Goal: Register for event/course

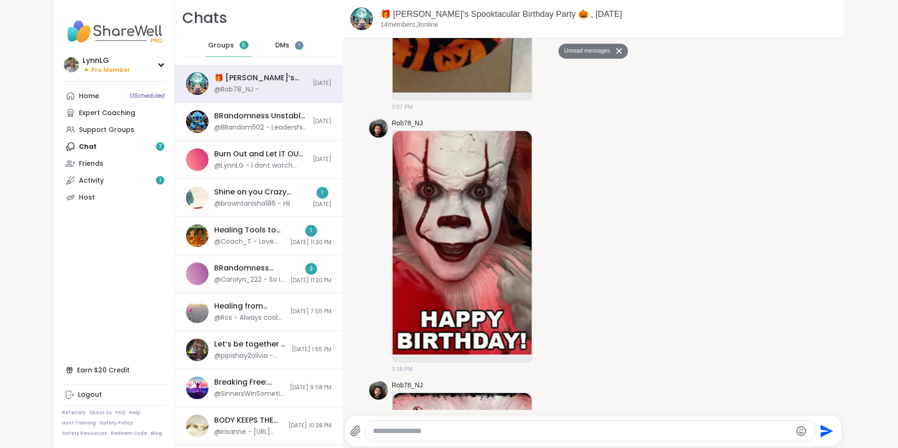
scroll to position [3784, 0]
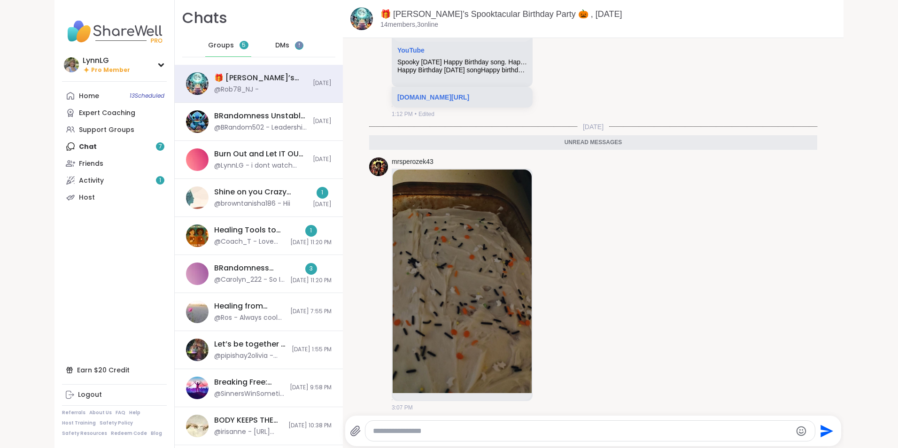
click at [275, 43] on span "DMs" at bounding box center [282, 45] width 14 height 9
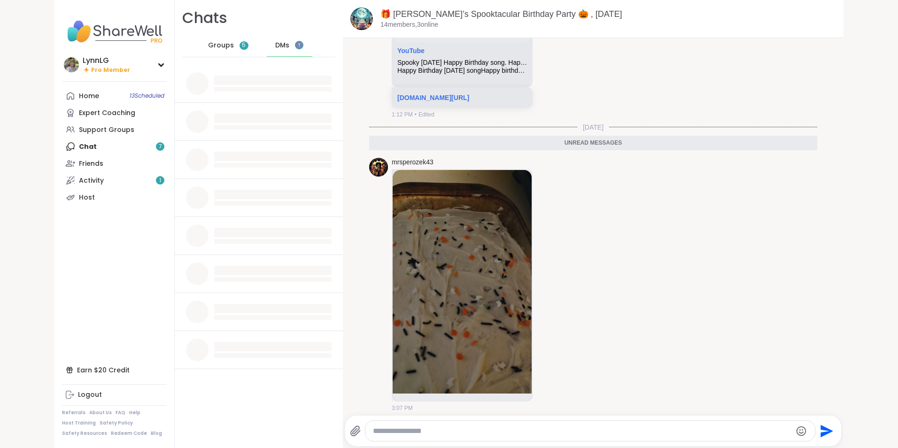
scroll to position [3221, 0]
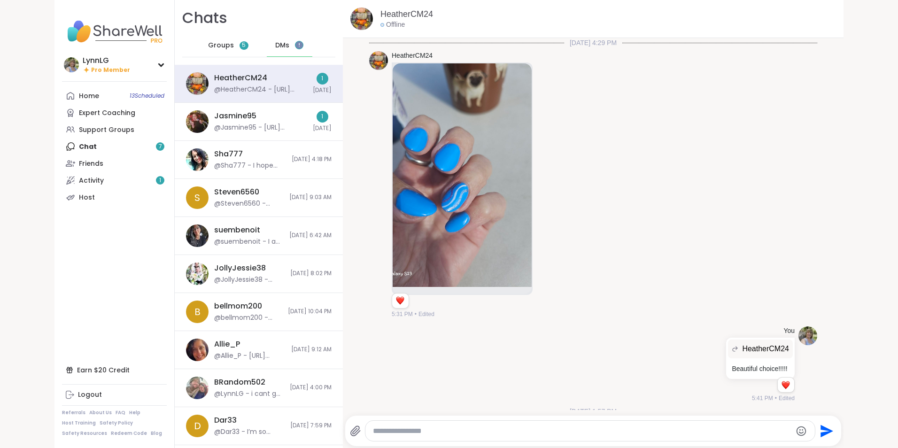
scroll to position [473, 0]
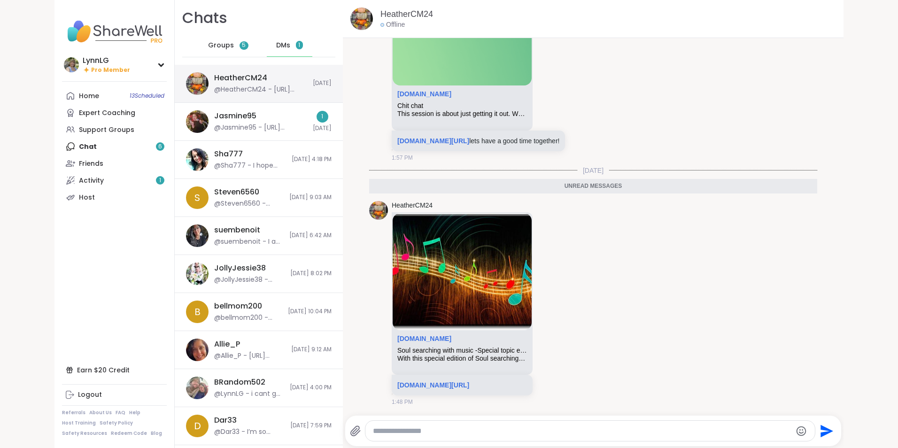
click at [280, 86] on div "@HeatherCM24 - https://sharewellnow.com/session/47aa09ed-905f-4d69-b98b-9290398…" at bounding box center [260, 89] width 93 height 9
click at [429, 352] on div "Soul searching with music -Special topic edition!" at bounding box center [462, 351] width 130 height 8
click at [437, 385] on link "sharewellnow.com/session/47aa09ed-905f-4d69-b98b-92903985a1cc" at bounding box center [433, 385] width 72 height 8
click at [276, 117] on div "Jasmine95 @Jasmine95 - https://sharewellnow.com/session/c610ac0c-0d1b-41f1-acab…" at bounding box center [260, 122] width 93 height 22
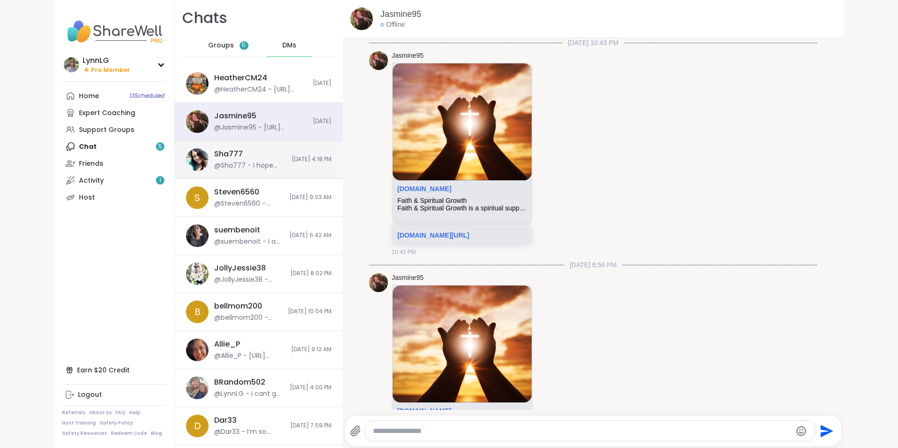
scroll to position [1076, 0]
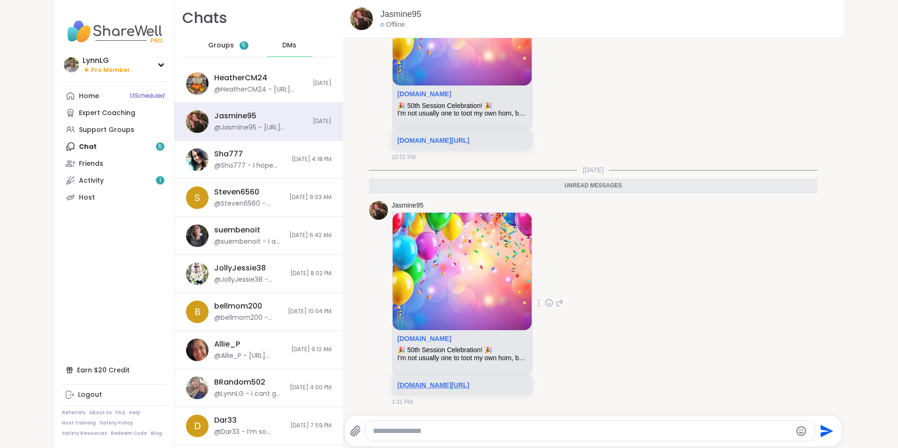
click at [455, 385] on link "sharewellnow.com/session/c610ac0c-0d1b-41f1-acab-526feb3775e0" at bounding box center [433, 385] width 72 height 8
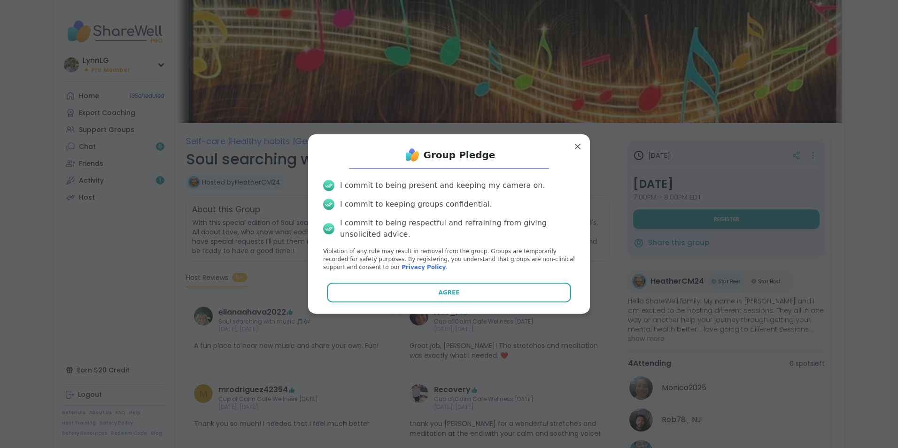
click at [464, 296] on button "Agree" at bounding box center [449, 293] width 245 height 20
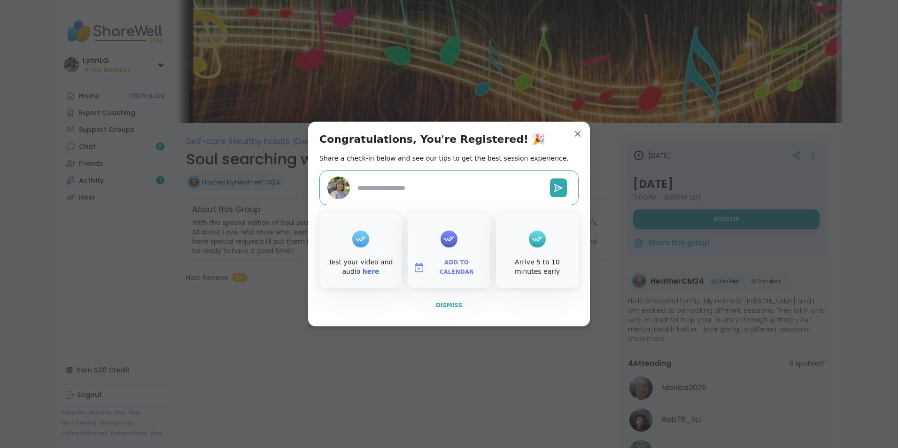
type textarea "*"
click at [446, 301] on span "Dismiss" at bounding box center [449, 305] width 26 height 8
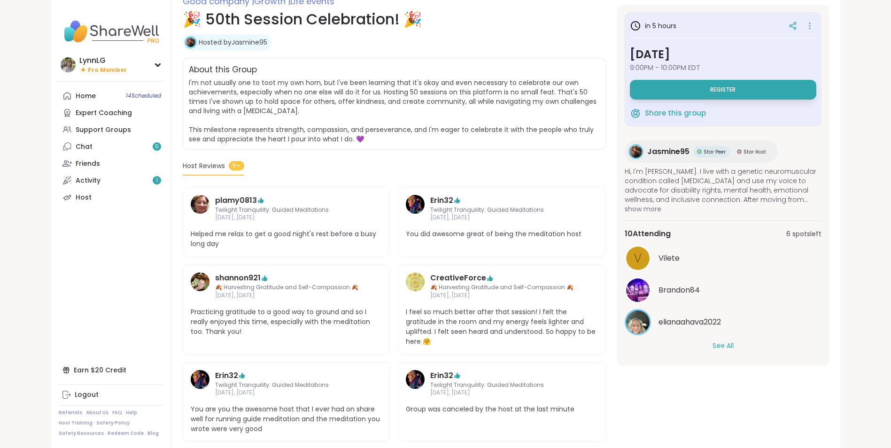
scroll to position [140, 0]
click at [721, 345] on button "See All" at bounding box center [723, 346] width 21 height 10
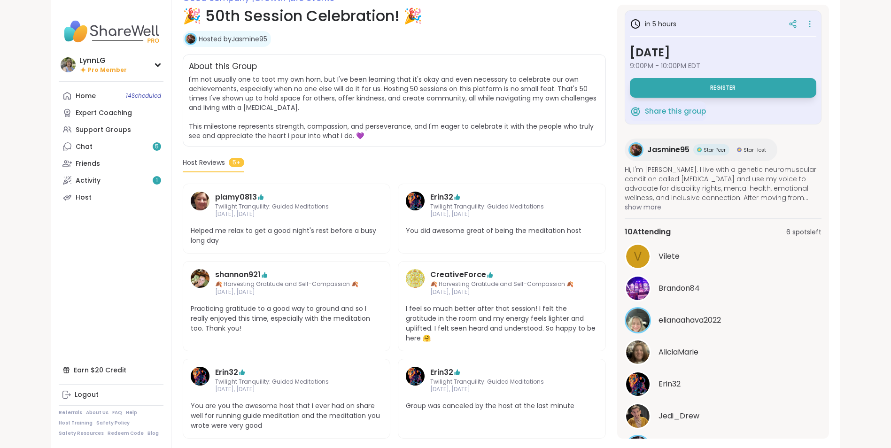
scroll to position [0, 0]
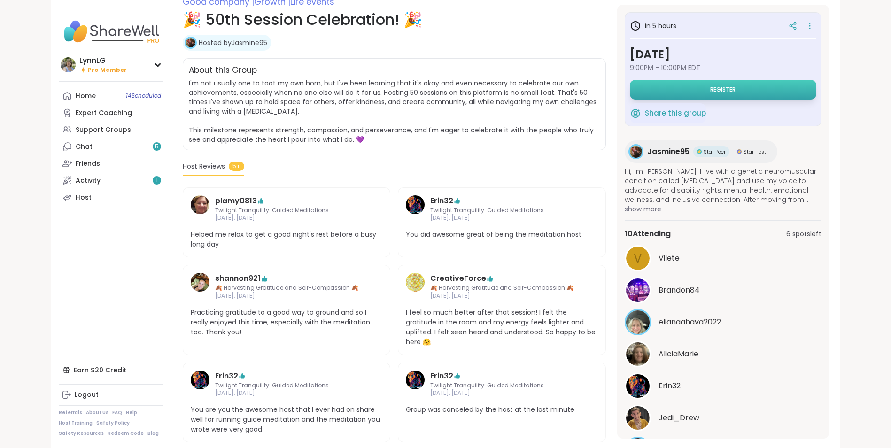
click at [706, 83] on button "Register" at bounding box center [723, 90] width 186 height 20
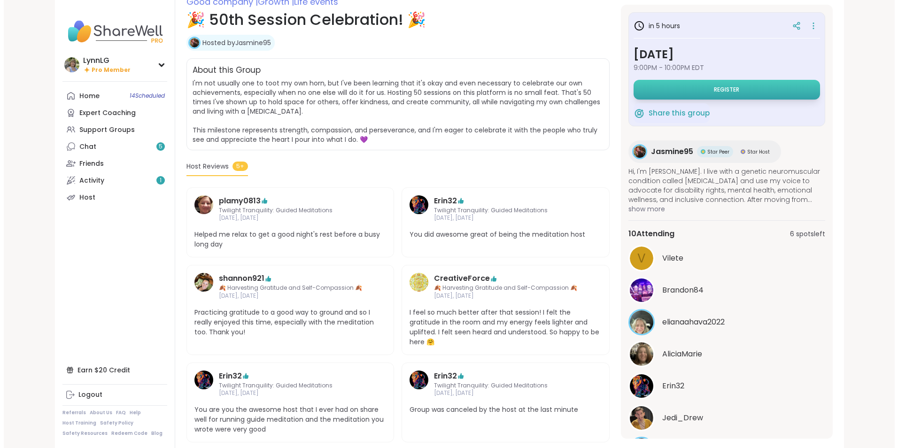
scroll to position [139, 0]
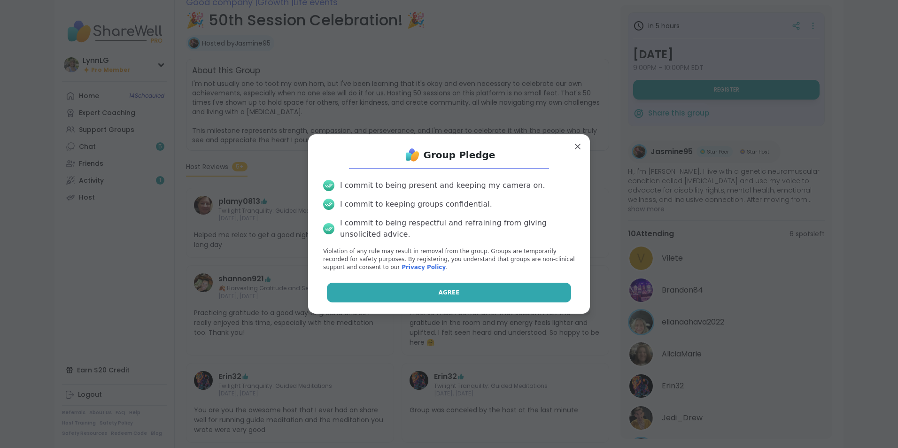
click at [440, 292] on span "Agree" at bounding box center [449, 292] width 21 height 8
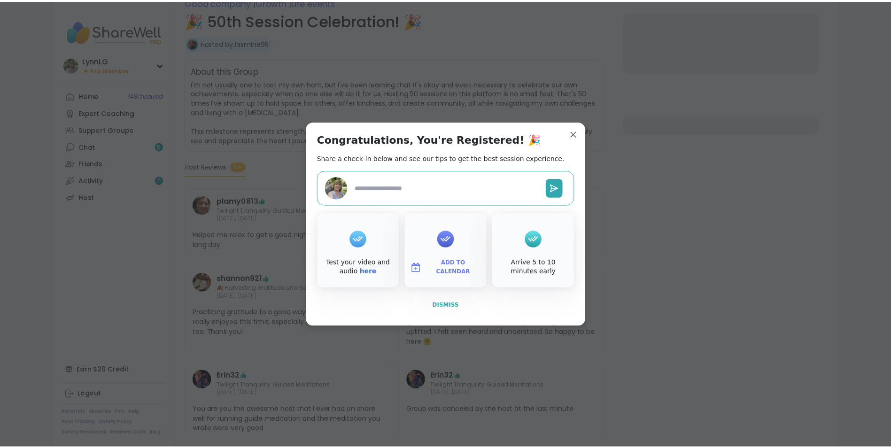
scroll to position [117, 0]
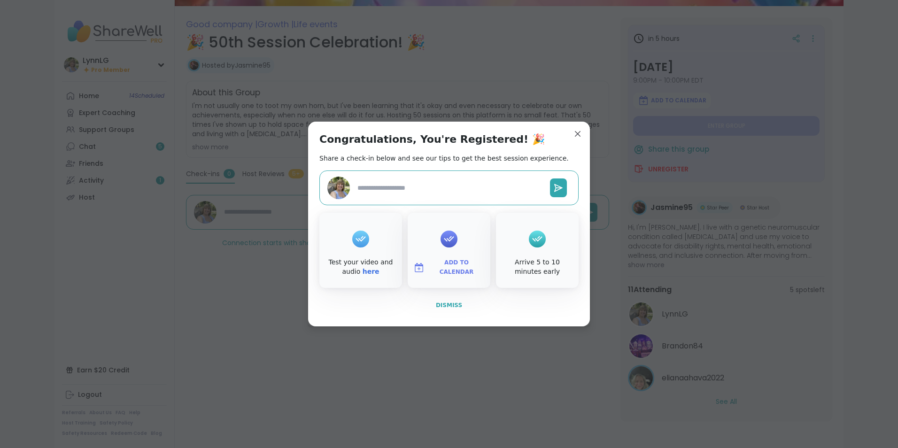
click at [444, 308] on span "Dismiss" at bounding box center [449, 305] width 26 height 7
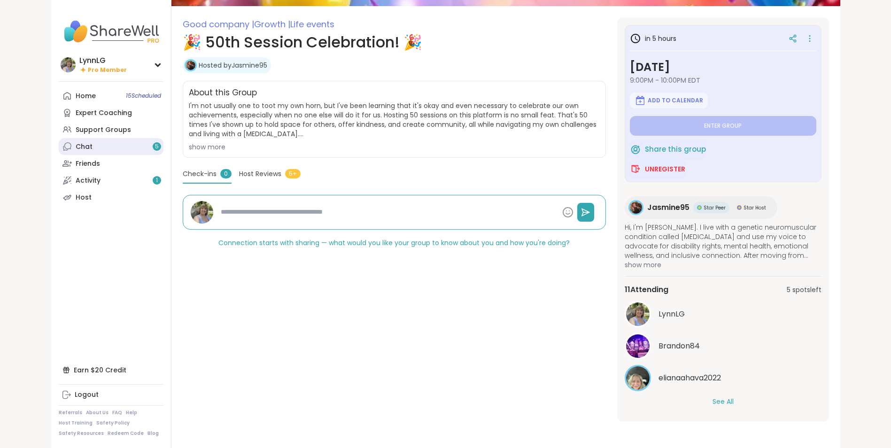
click at [89, 146] on div "Chat 5" at bounding box center [84, 146] width 17 height 9
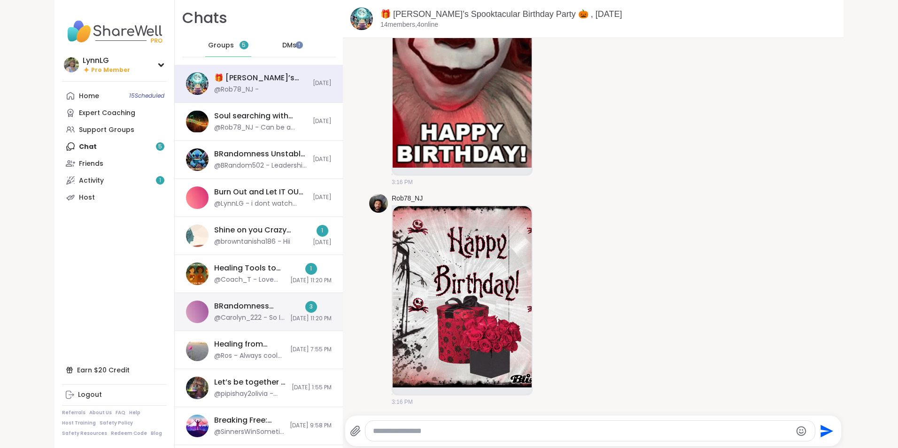
click at [264, 304] on div "BRandomness Ohana Open Forum, [DATE] @Carolyn_222 - So I can pop in from gothic…" at bounding box center [259, 312] width 168 height 38
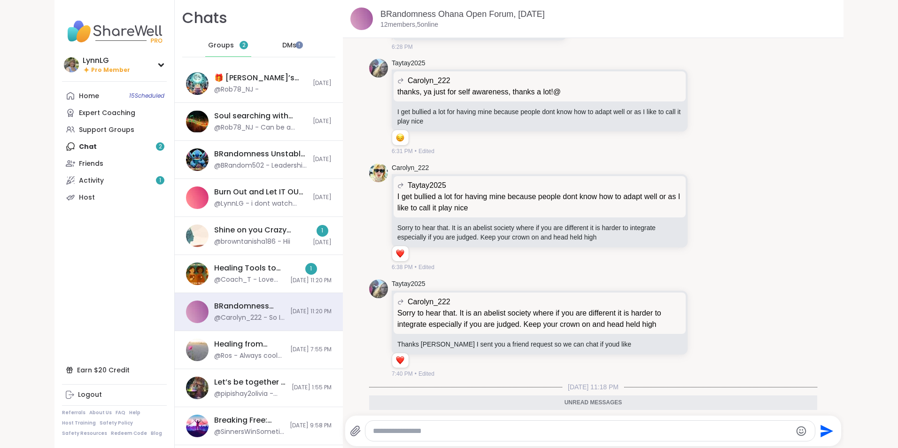
scroll to position [7850, 0]
click at [221, 47] on span "Groups" at bounding box center [221, 45] width 26 height 9
click at [221, 44] on span "Groups" at bounding box center [221, 45] width 26 height 9
click at [216, 47] on span "Groups" at bounding box center [221, 45] width 26 height 9
click at [291, 241] on div "Shine on you Crazy Diamond!, [DATE] @browntanisha186 - Hii" at bounding box center [260, 236] width 93 height 22
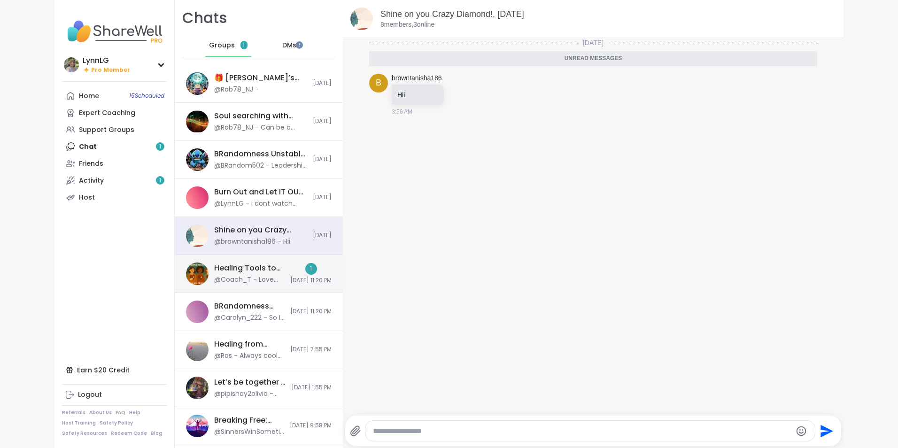
click at [266, 281] on div "Healing Tools to Seal the Wounds, [DATE] @Coach_T - Love you [PERSON_NAME]. You…" at bounding box center [259, 274] width 168 height 38
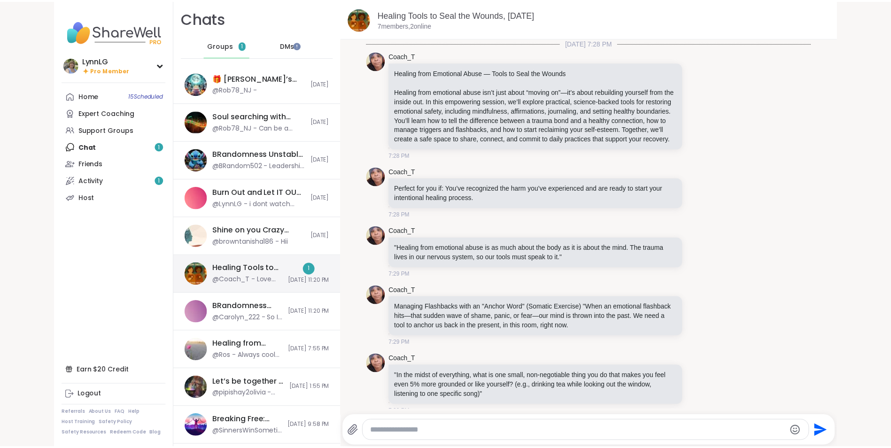
scroll to position [911, 0]
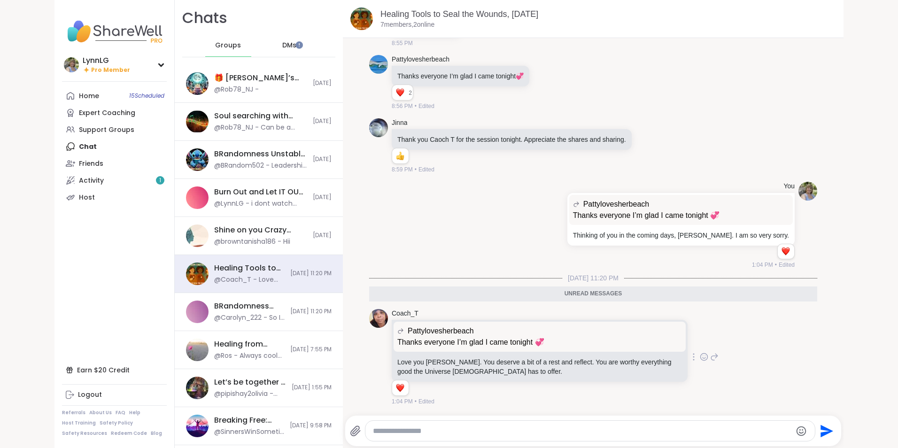
click at [700, 357] on icon at bounding box center [704, 356] width 8 height 9
click at [625, 341] on div "Select Reaction: Heart" at bounding box center [629, 342] width 8 height 8
click at [749, 229] on div "Pattylovesherbeach" at bounding box center [765, 233] width 49 height 9
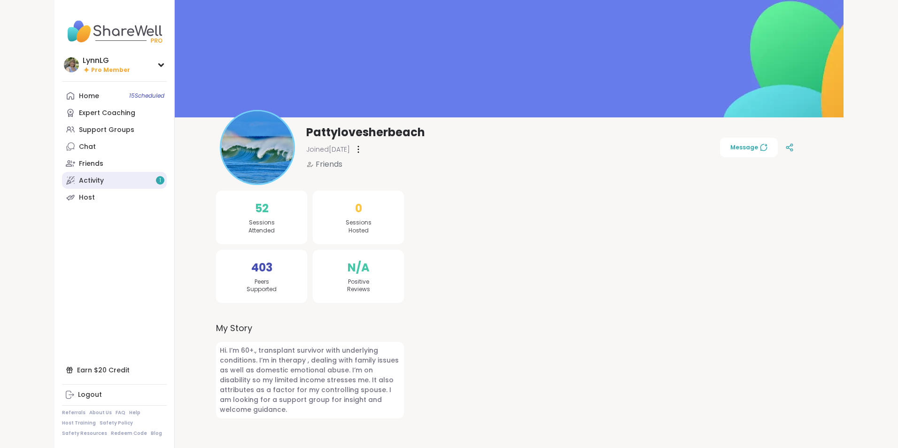
click at [100, 183] on link "Activity 1" at bounding box center [114, 180] width 105 height 17
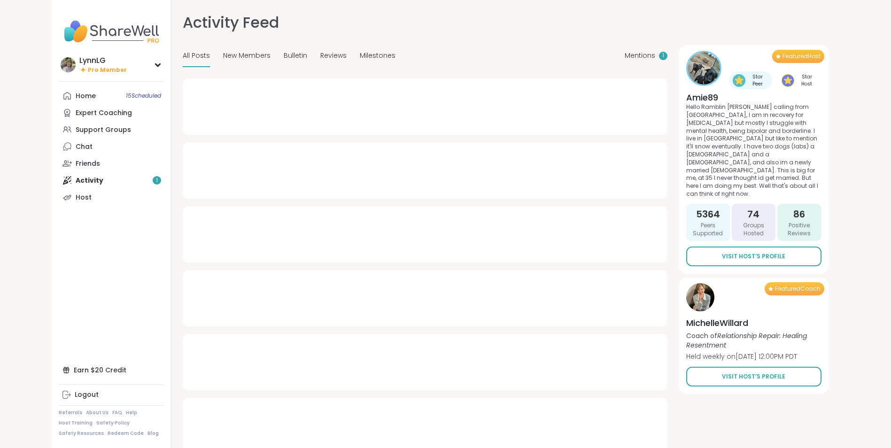
type textarea "*"
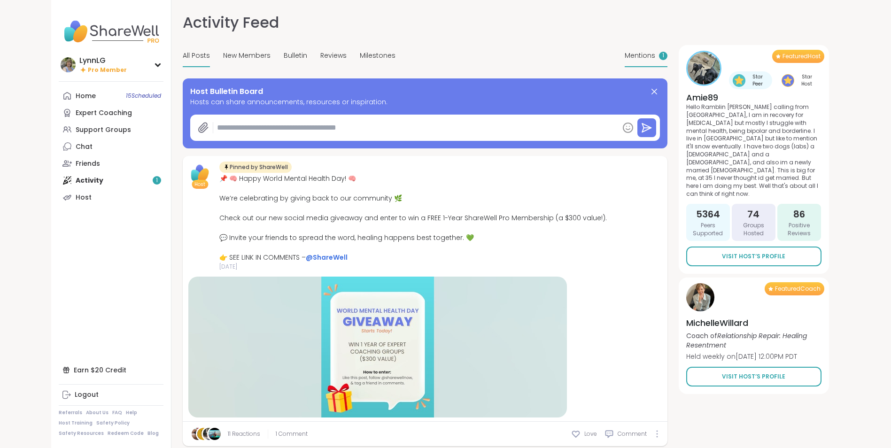
click at [648, 55] on span "Mentions" at bounding box center [640, 56] width 31 height 10
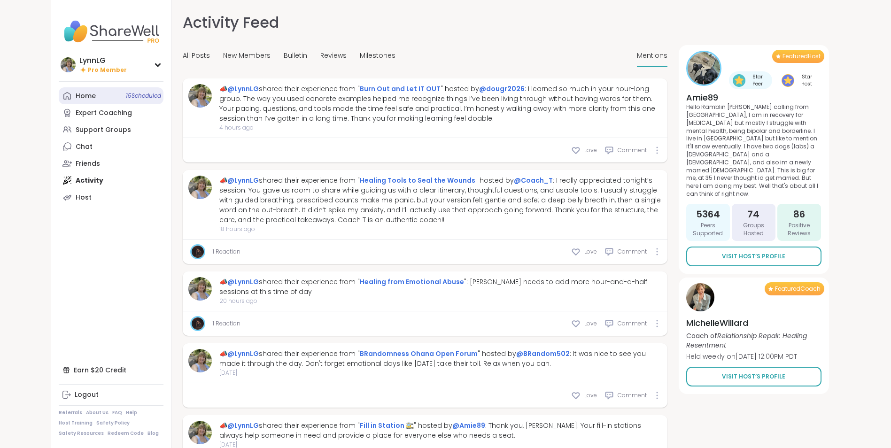
click at [146, 101] on link "Home 15 Scheduled" at bounding box center [111, 95] width 105 height 17
